Goal: Connect with others: Connect with others

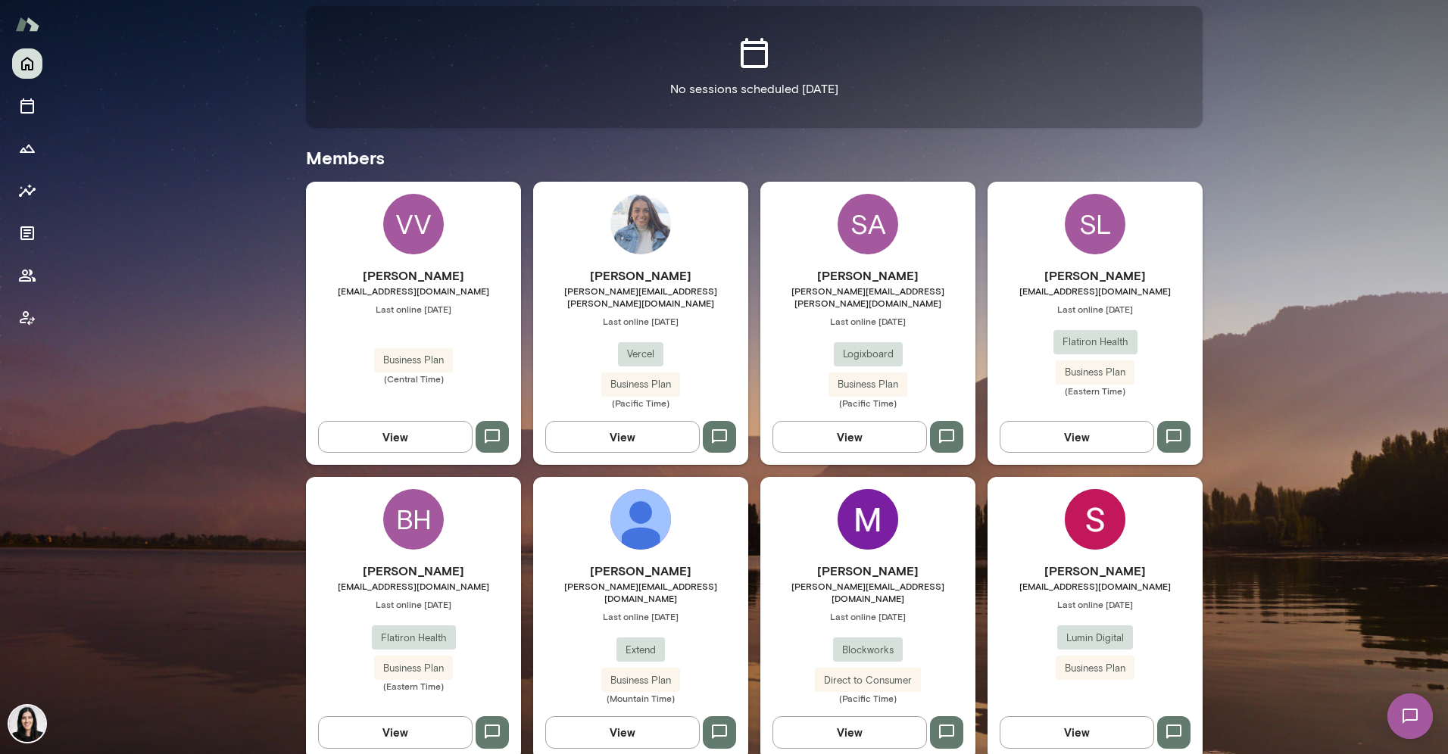
scroll to position [327, 0]
click at [716, 427] on icon "button" at bounding box center [720, 436] width 18 height 18
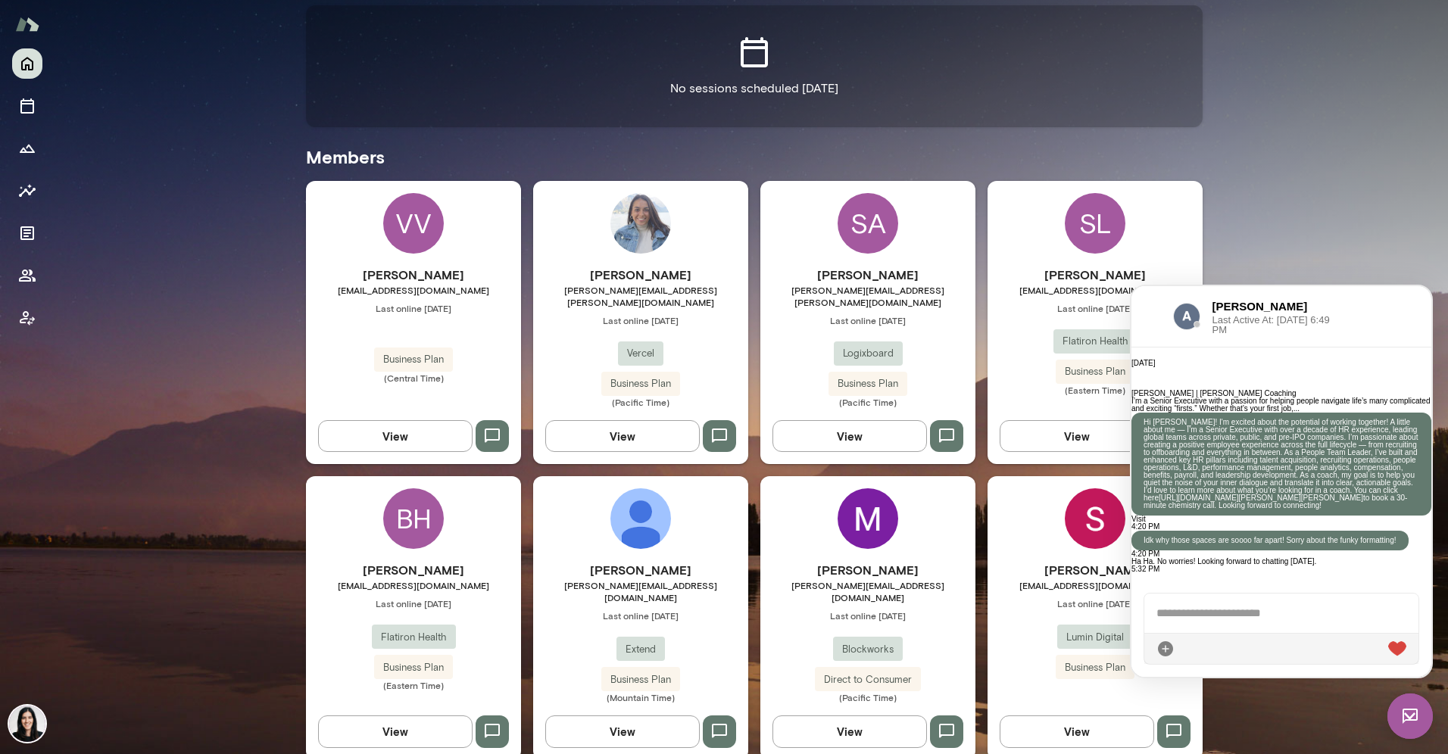
scroll to position [739, 0]
drag, startPoint x: 1320, startPoint y: 416, endPoint x: 1313, endPoint y: 412, distance: 7.8
click at [1313, 419] on p "Hi [PERSON_NAME]! I'm excited about the potential of working together! A little…" at bounding box center [1282, 464] width 276 height 91
drag, startPoint x: 1313, startPoint y: 411, endPoint x: 1317, endPoint y: 520, distance: 108.4
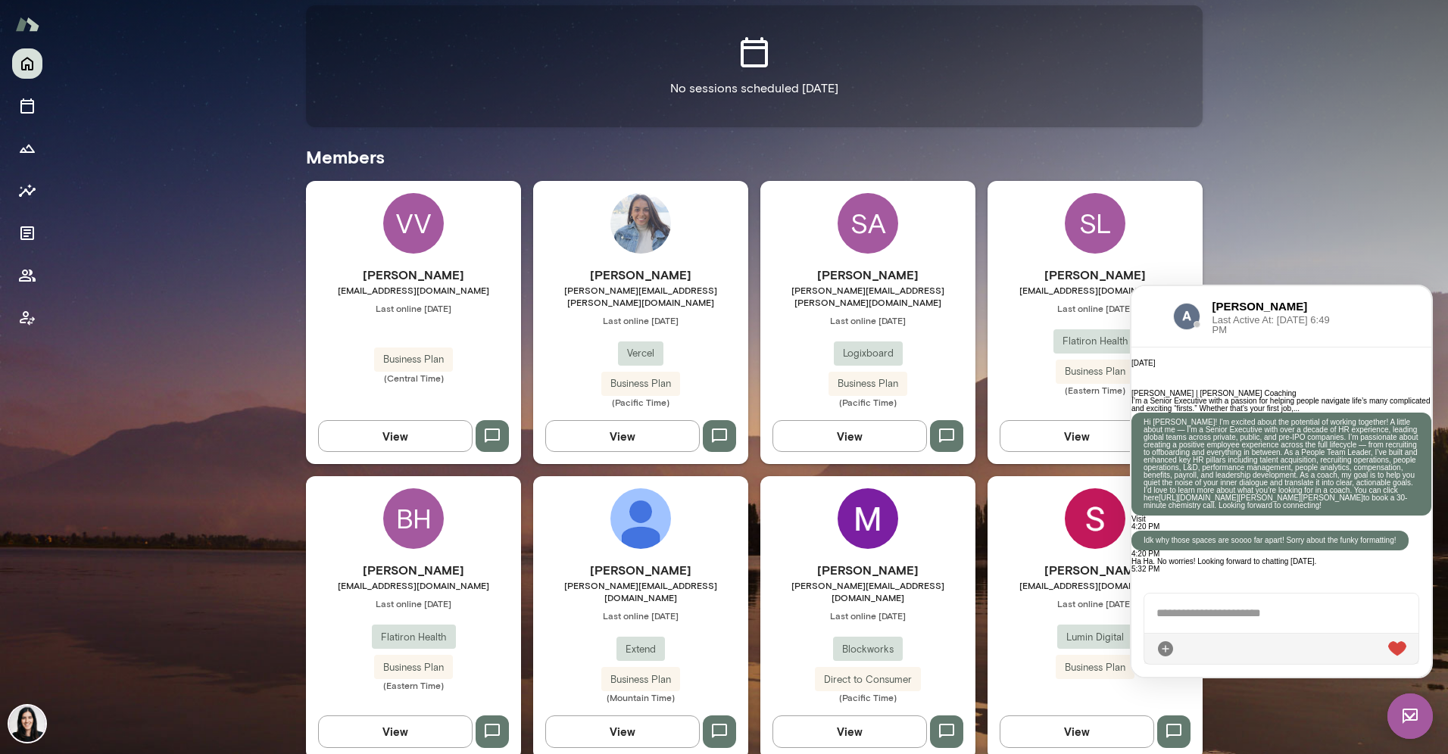
click at [1317, 510] on p "Hi [PERSON_NAME]! I'm excited about the potential of working together! A little…" at bounding box center [1282, 464] width 276 height 91
copy p "I'm excited about the potential of working together! A little about me — I’m a …"
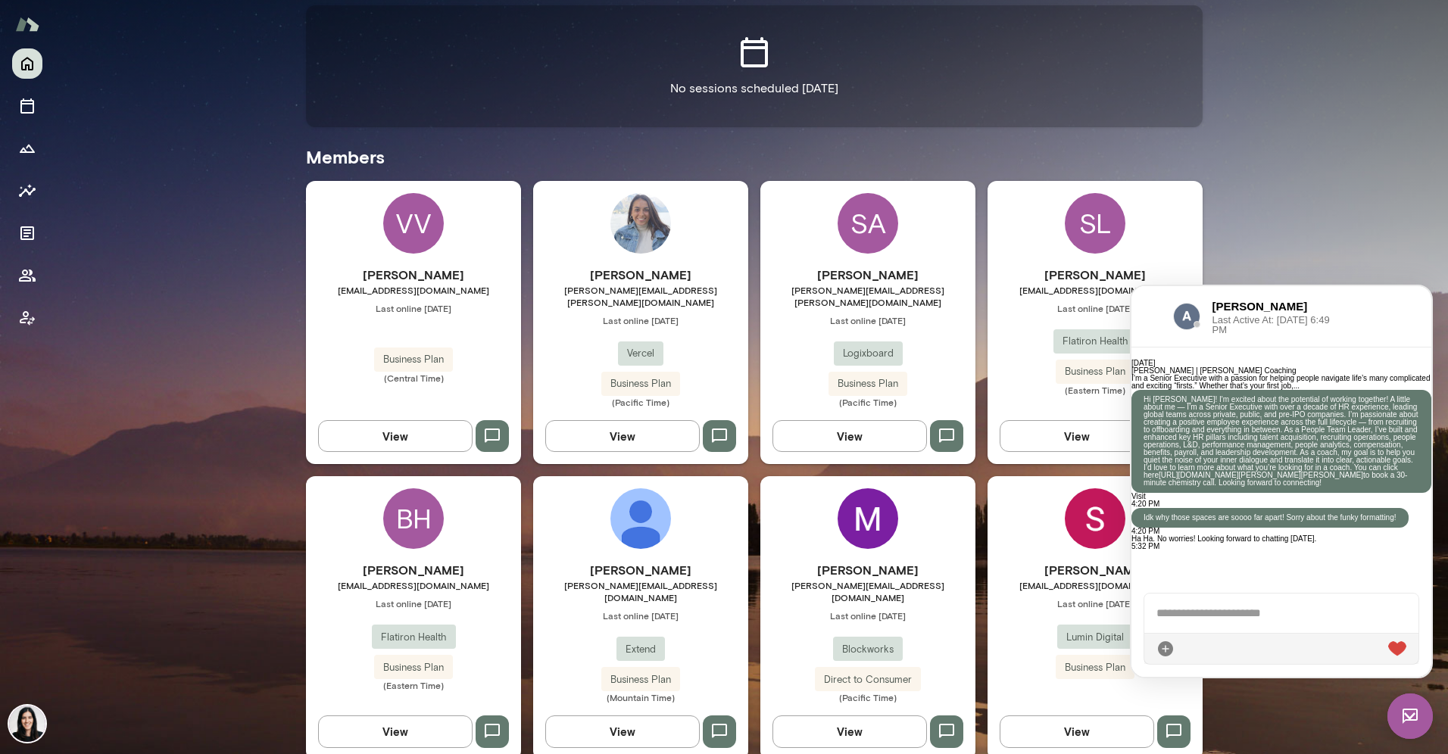
click at [1083, 497] on img at bounding box center [1095, 519] width 61 height 61
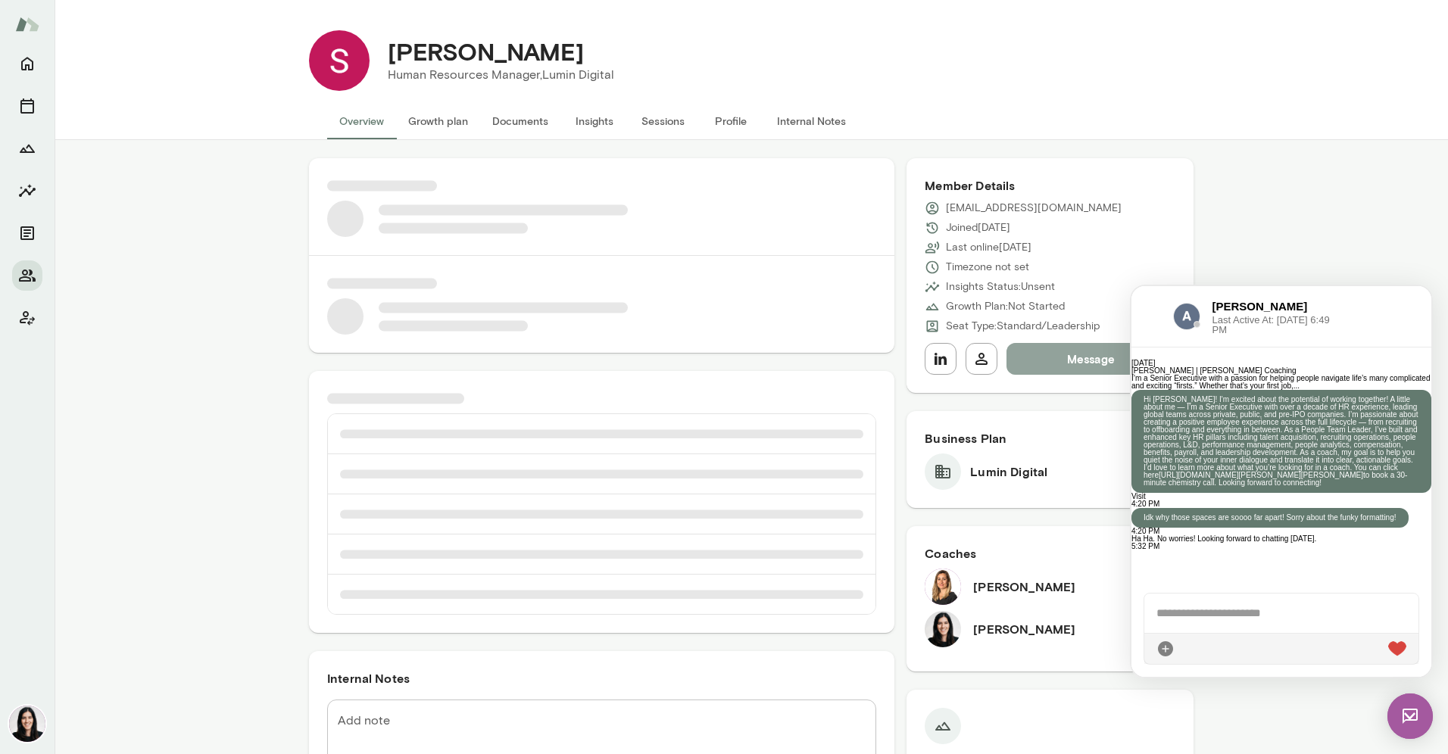
click at [1074, 369] on button "Message" at bounding box center [1091, 359] width 169 height 32
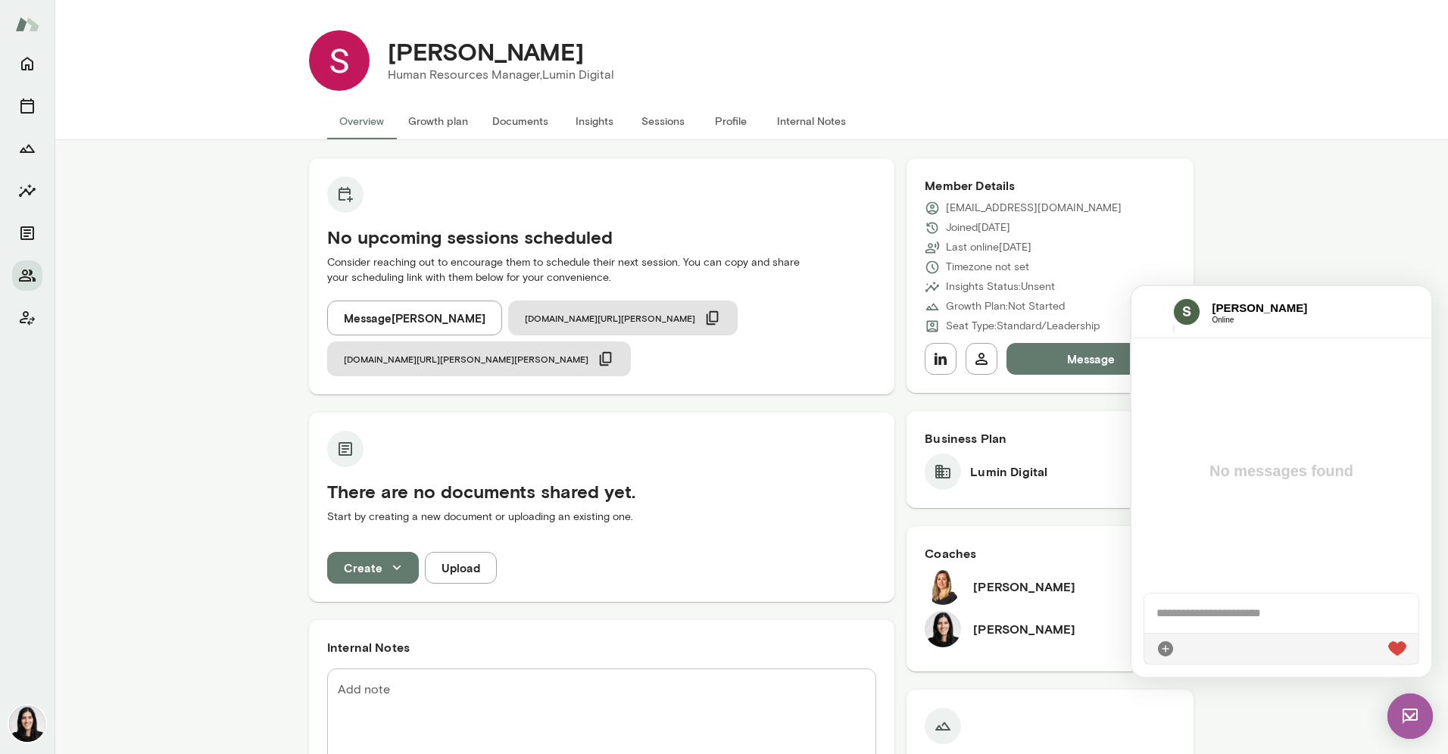
paste div
click at [1152, 575] on div "**********" at bounding box center [1282, 596] width 274 height 76
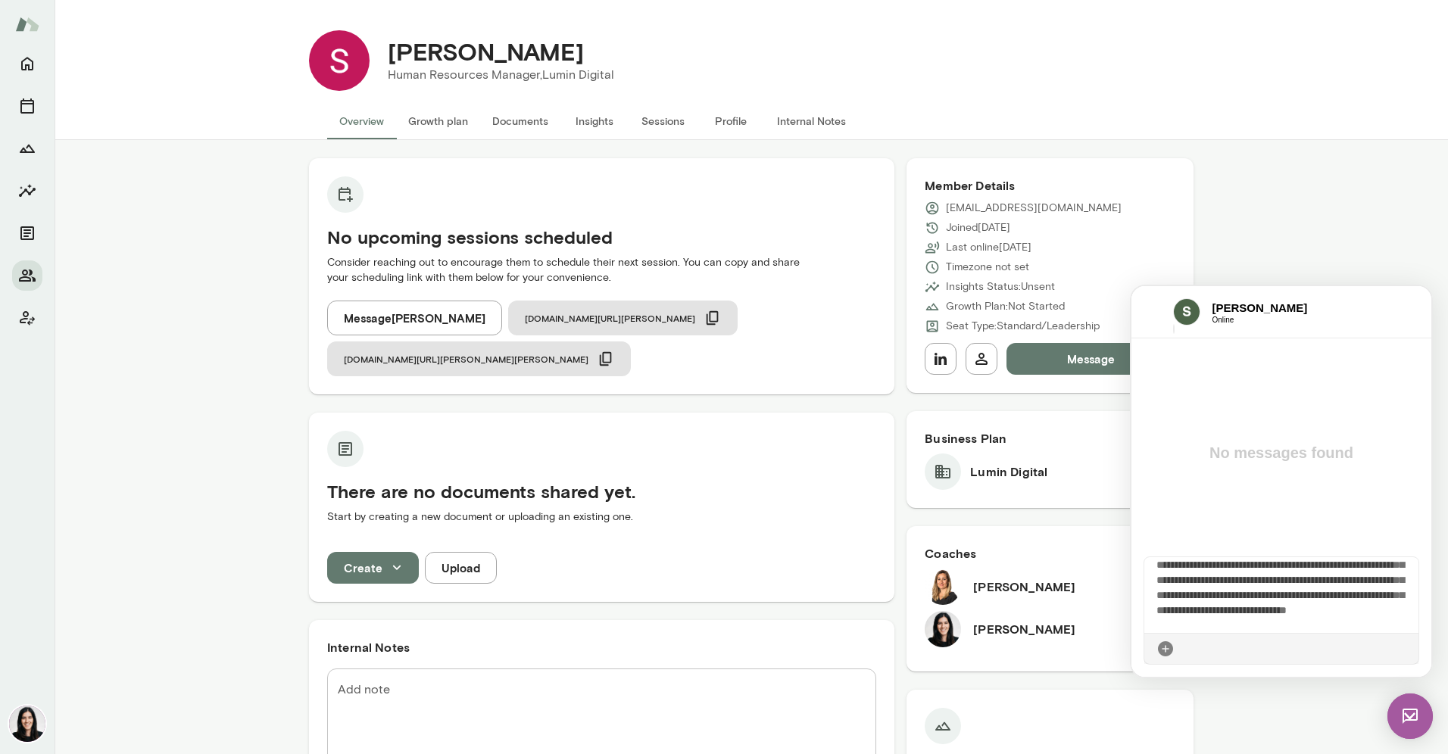
scroll to position [12, 0]
click at [1407, 649] on icon at bounding box center [1407, 649] width 0 height 0
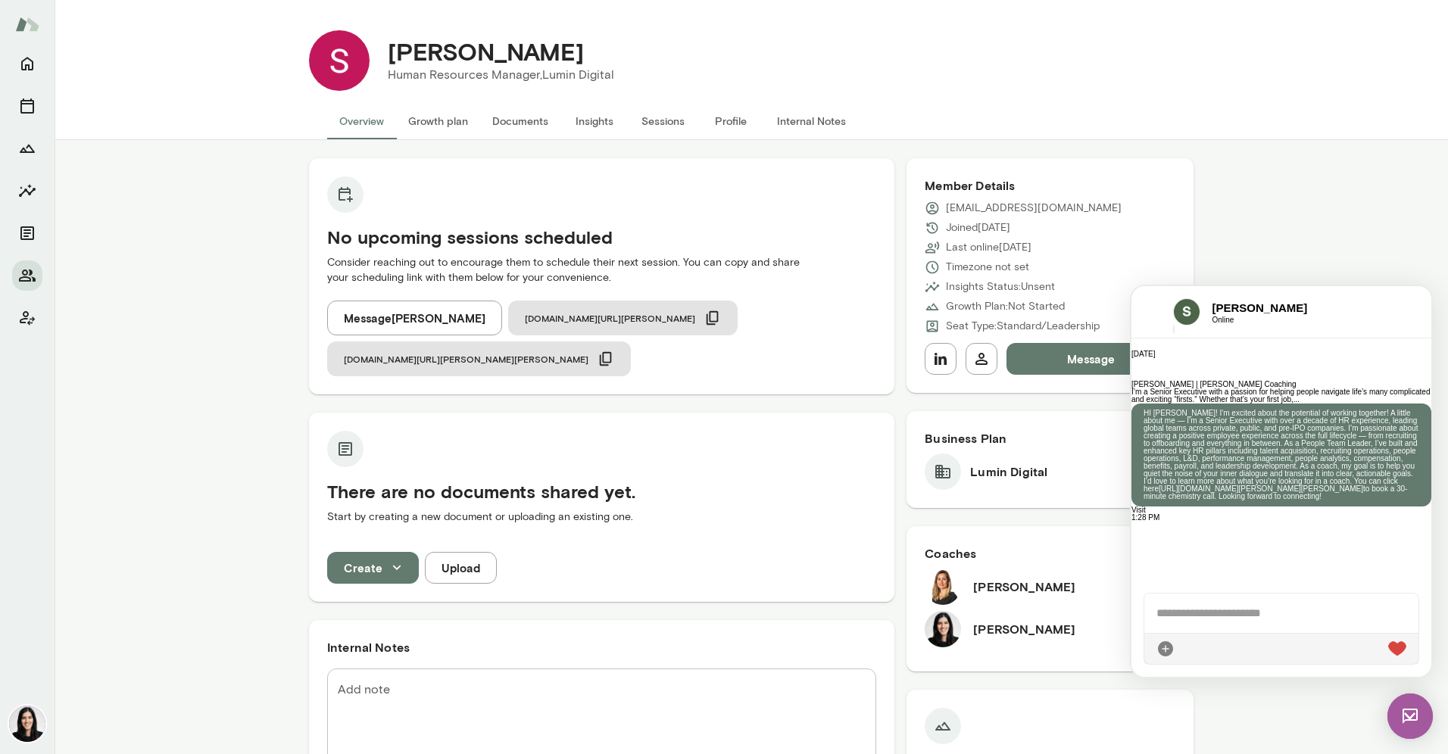
scroll to position [515, 0]
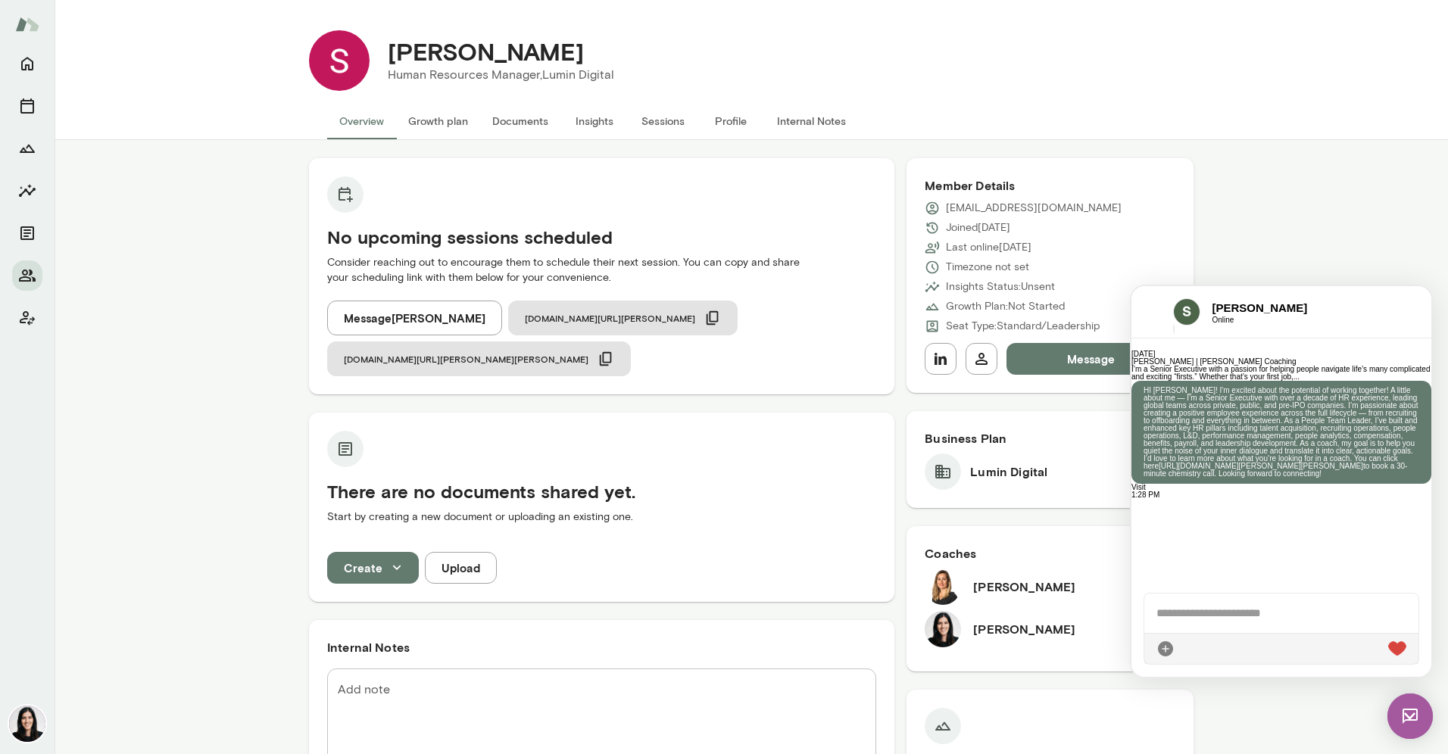
click at [736, 118] on button "Profile" at bounding box center [731, 121] width 68 height 36
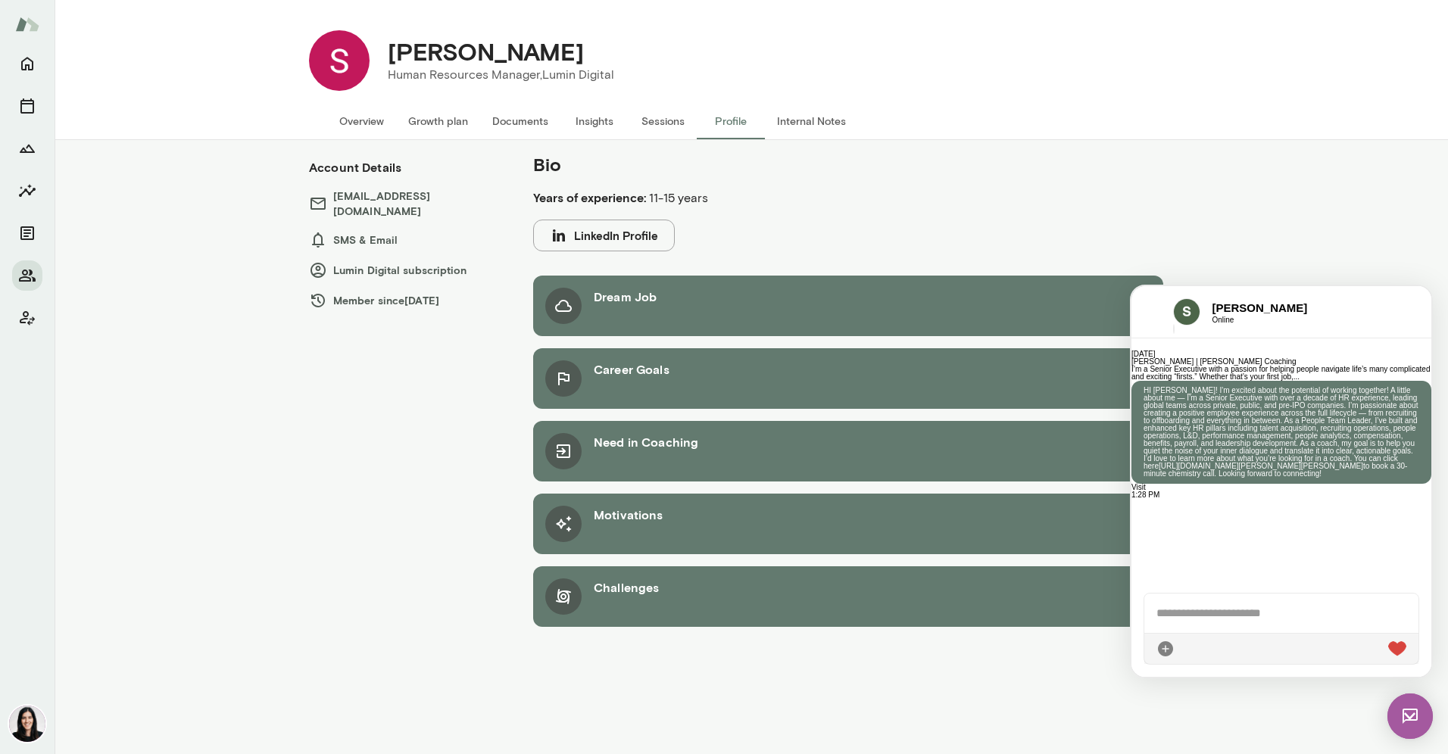
click at [592, 227] on button "LinkedIn Profile" at bounding box center [604, 236] width 142 height 32
